Goal: Transaction & Acquisition: Purchase product/service

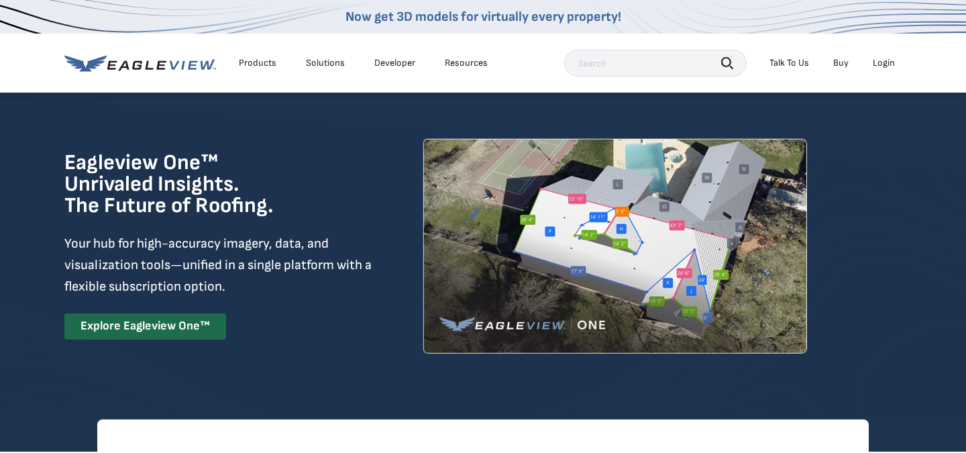
click at [884, 64] on div "Login" at bounding box center [884, 63] width 22 height 12
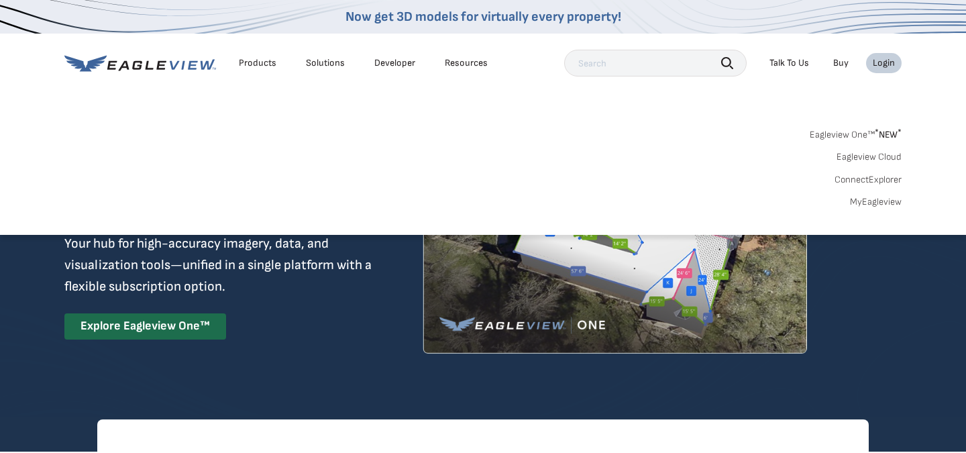
click at [876, 197] on link "MyEagleview" at bounding box center [876, 202] width 52 height 12
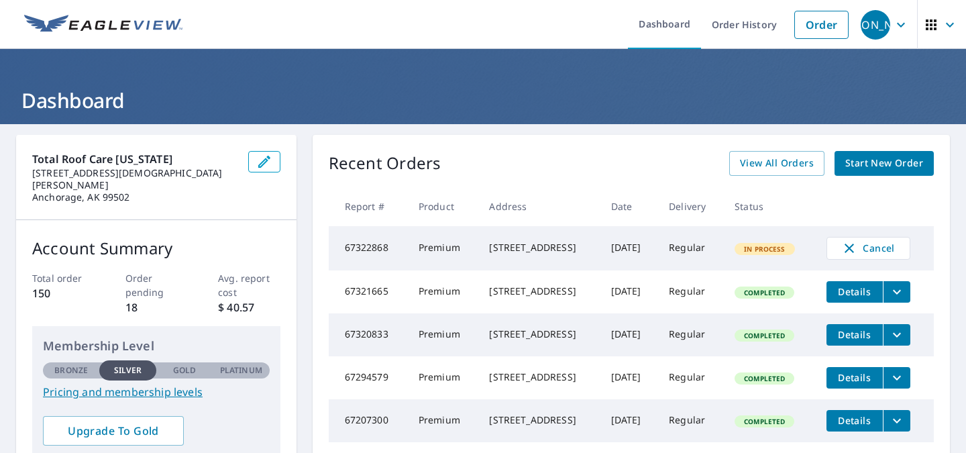
click at [905, 341] on icon "filesDropdownBtn-67320833" at bounding box center [897, 335] width 16 height 16
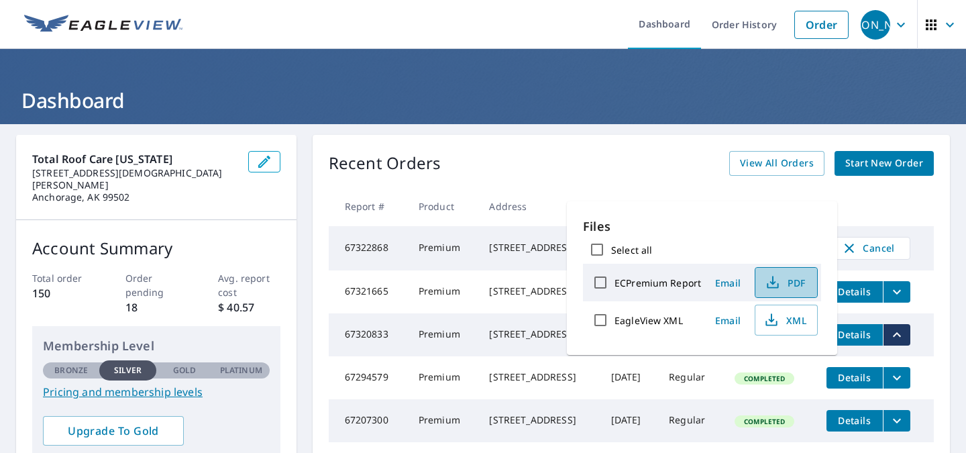
click at [793, 287] on span "PDF" at bounding box center [784, 282] width 43 height 16
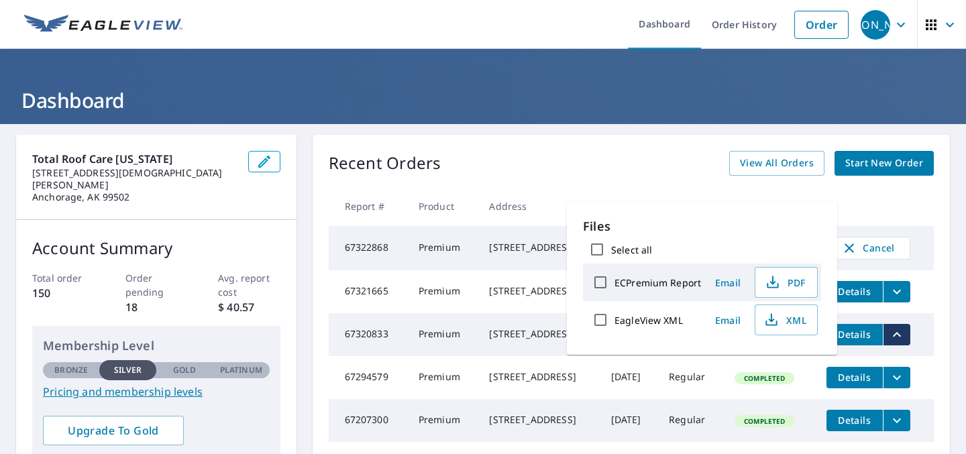
click at [465, 111] on h1 "Dashboard" at bounding box center [483, 101] width 934 height 28
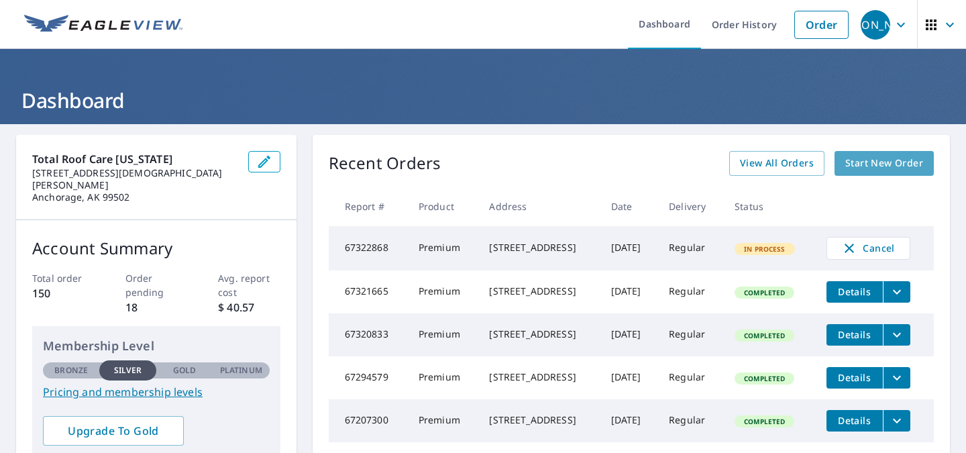
click at [864, 170] on span "Start New Order" at bounding box center [884, 163] width 78 height 17
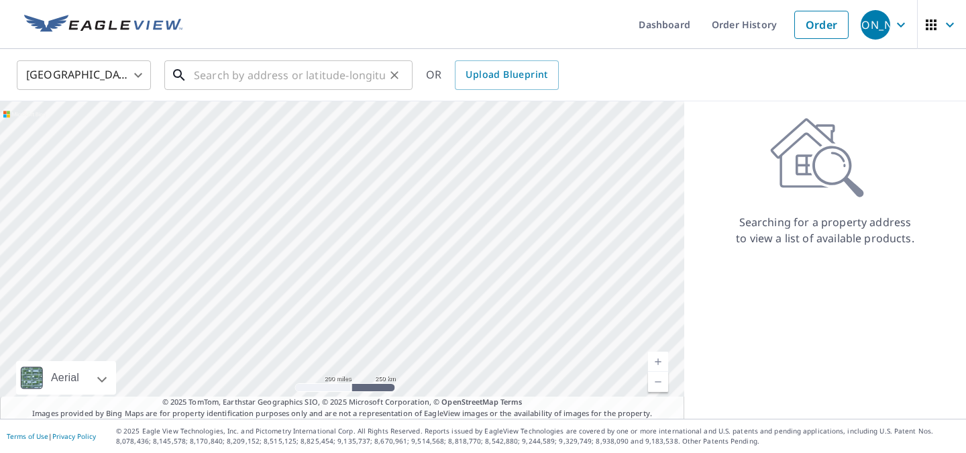
click at [329, 71] on input "text" at bounding box center [289, 75] width 191 height 38
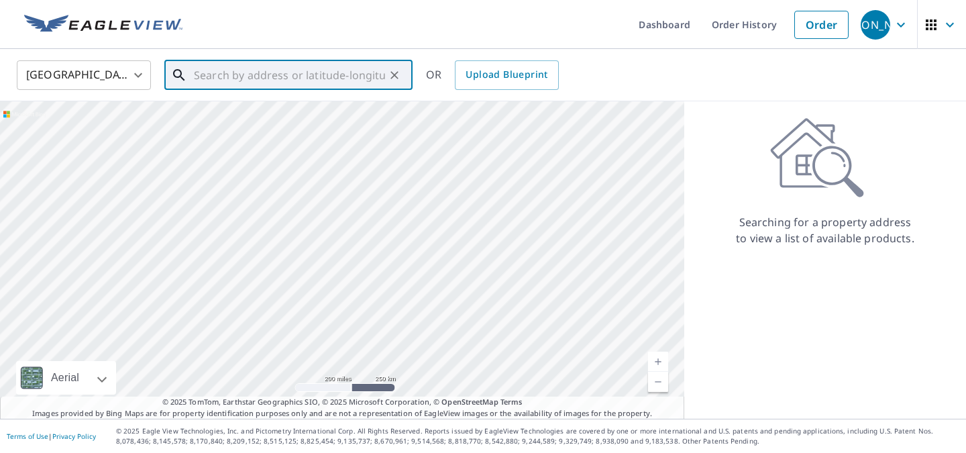
paste input "18541 Osprey Cir, Anchorage, AK 99516, USA"
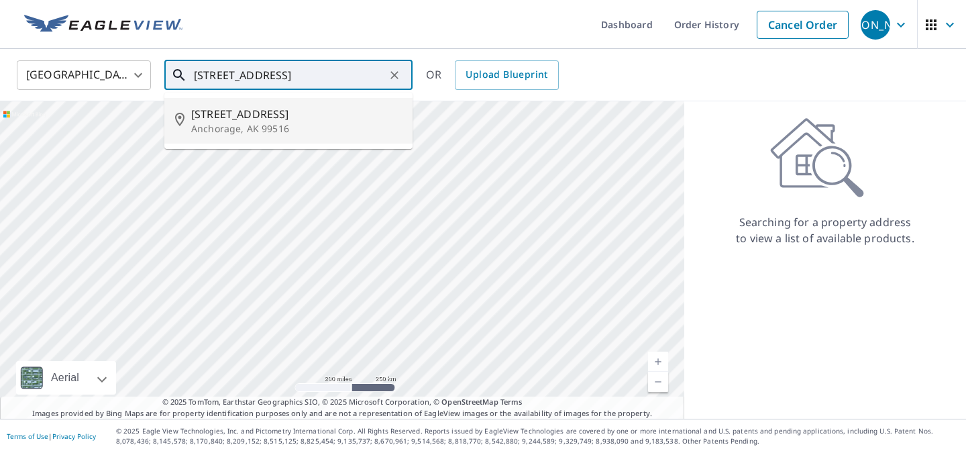
click at [319, 108] on span "18541 Osprey Circle" at bounding box center [296, 114] width 211 height 16
type input "18541 Osprey Circle Anchorage, AK 99516"
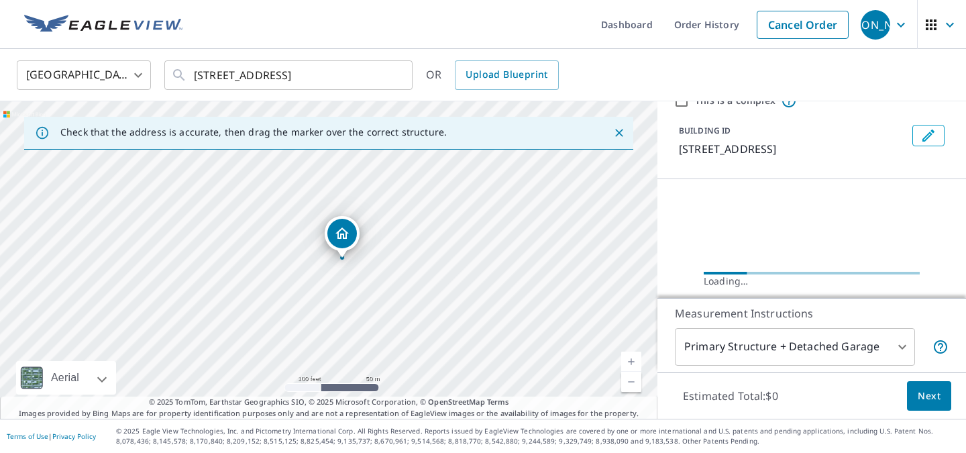
scroll to position [64, 0]
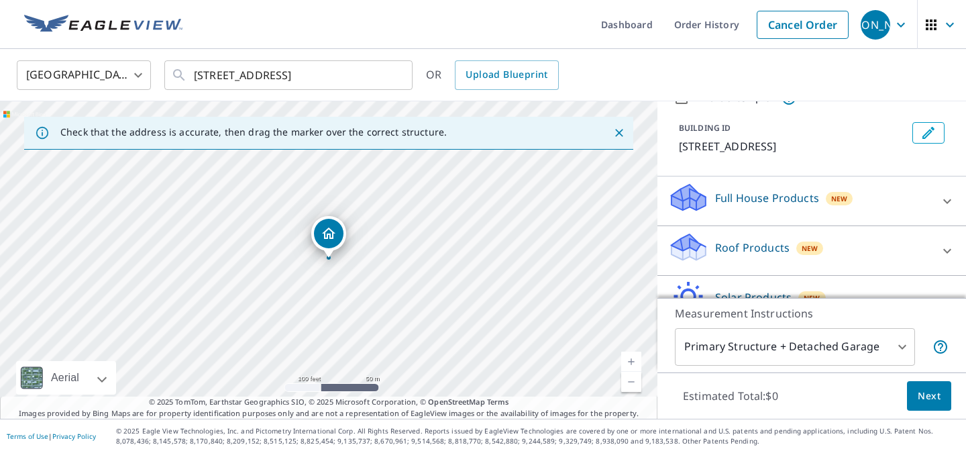
click at [765, 246] on p "Roof Products" at bounding box center [752, 247] width 74 height 16
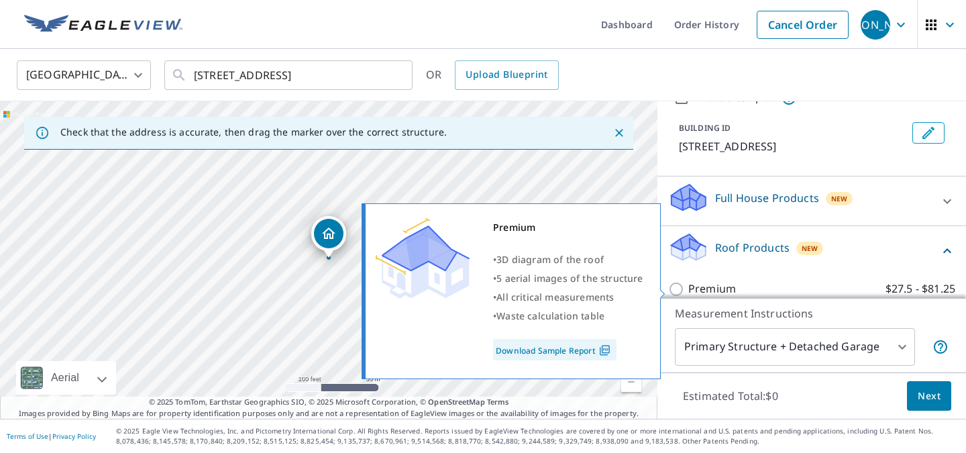
click at [715, 282] on p "Premium" at bounding box center [712, 288] width 48 height 17
click at [688, 282] on input "Premium $27.5 - $81.25" at bounding box center [678, 289] width 20 height 16
checkbox input "true"
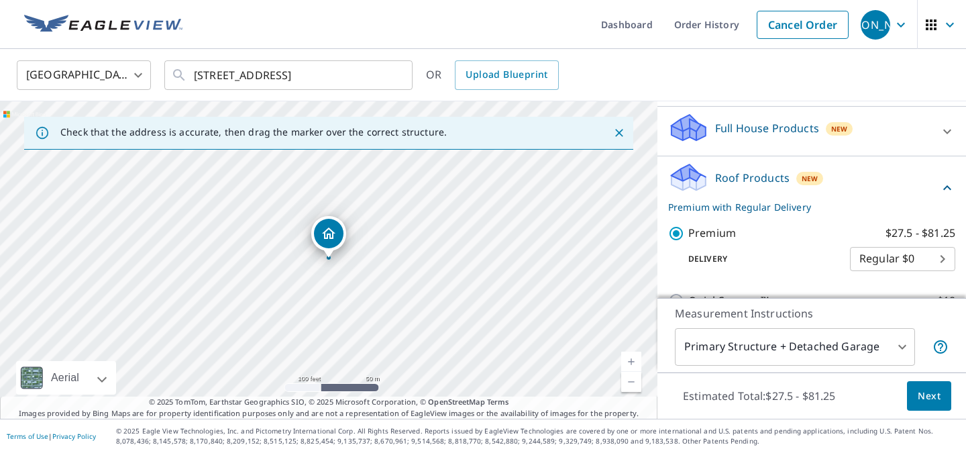
scroll to position [146, 0]
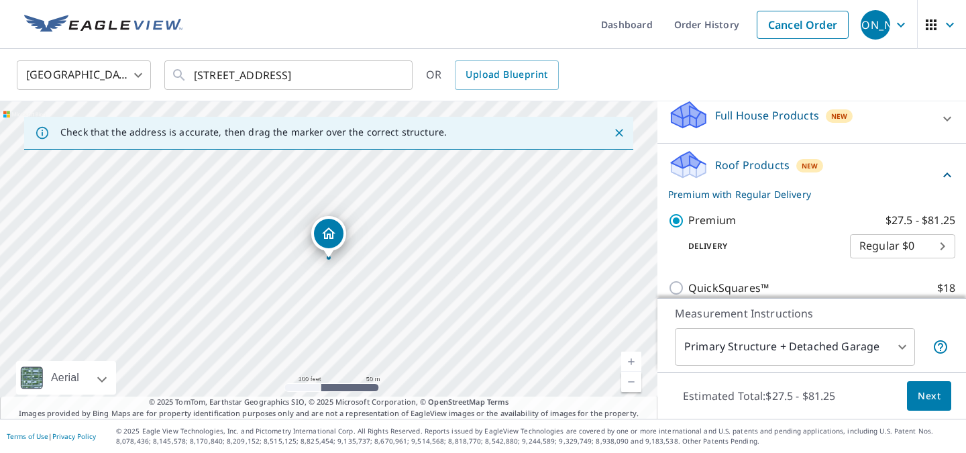
click at [915, 392] on button "Next" at bounding box center [929, 396] width 44 height 30
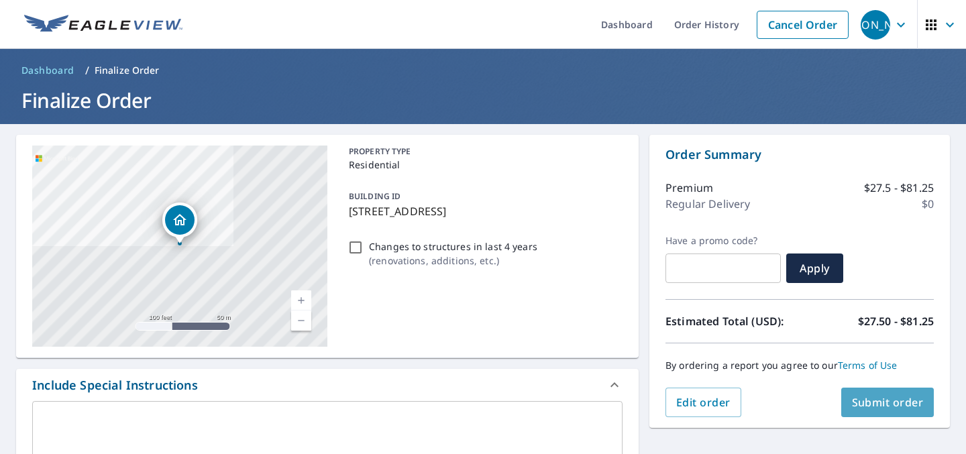
click at [865, 400] on span "Submit order" at bounding box center [888, 402] width 72 height 15
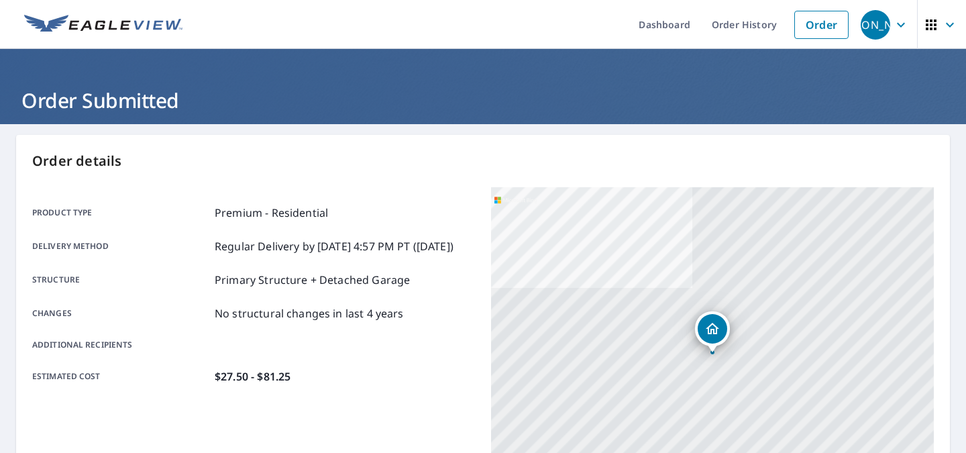
click at [700, 125] on main "Order details Product type Premium - Residential Delivery method Regular Delive…" at bounding box center [483, 439] width 966 height 631
